Goal: Task Accomplishment & Management: Manage account settings

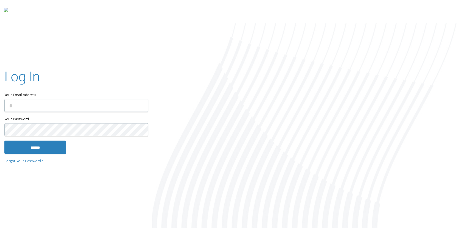
type input "**********"
click at [38, 147] on input "******" at bounding box center [35, 147] width 62 height 13
type input "**********"
click at [48, 152] on input "******" at bounding box center [35, 147] width 62 height 13
